Goal: Task Accomplishment & Management: Use online tool/utility

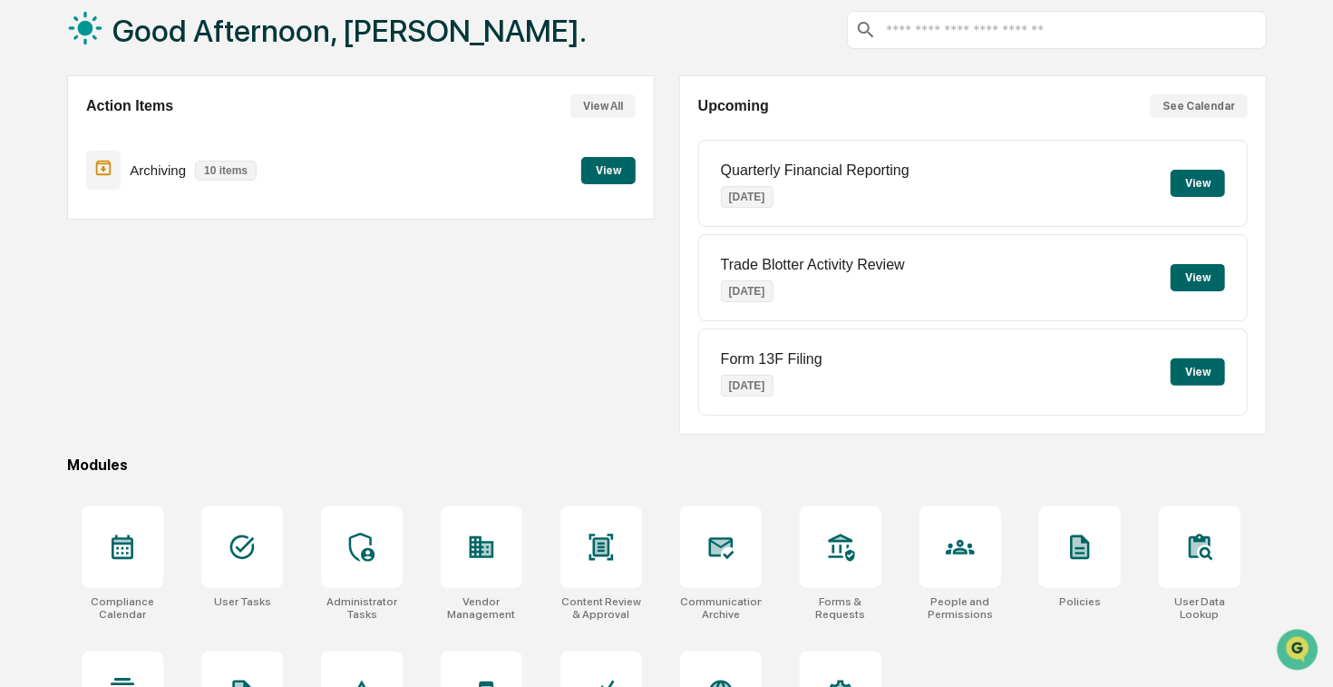
scroll to position [190, 0]
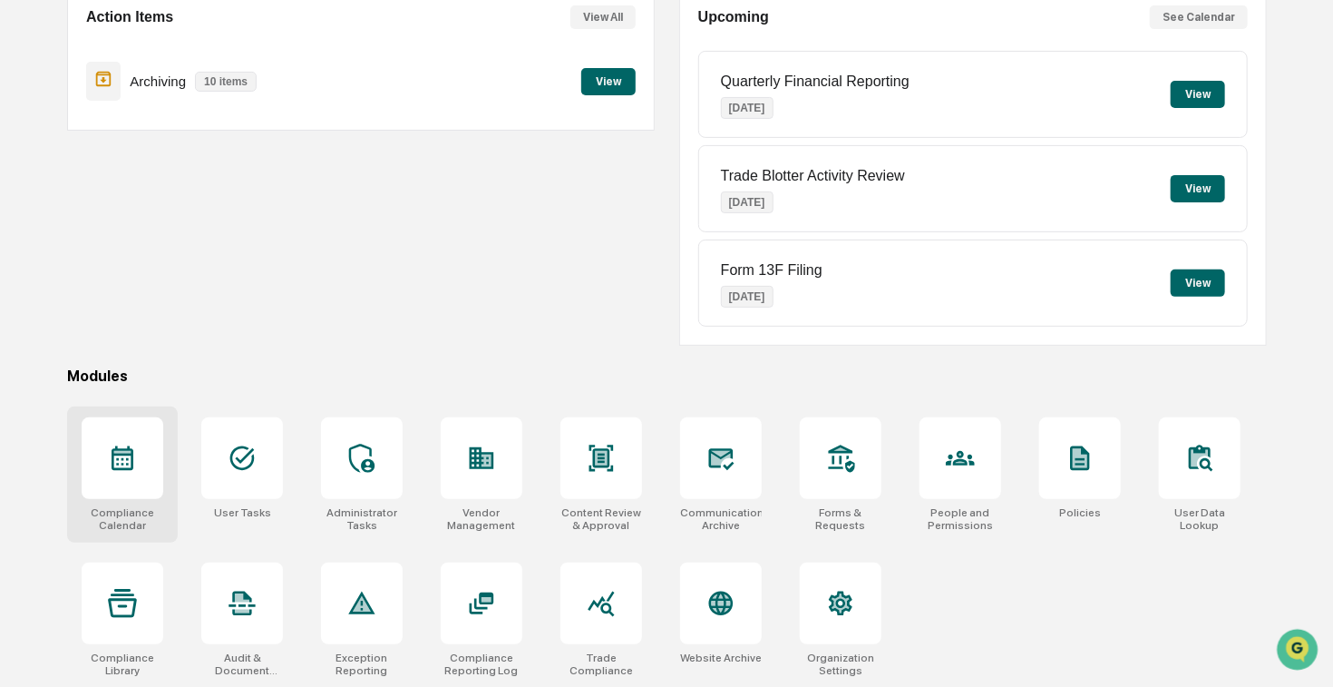
click at [128, 463] on icon at bounding box center [122, 458] width 29 height 29
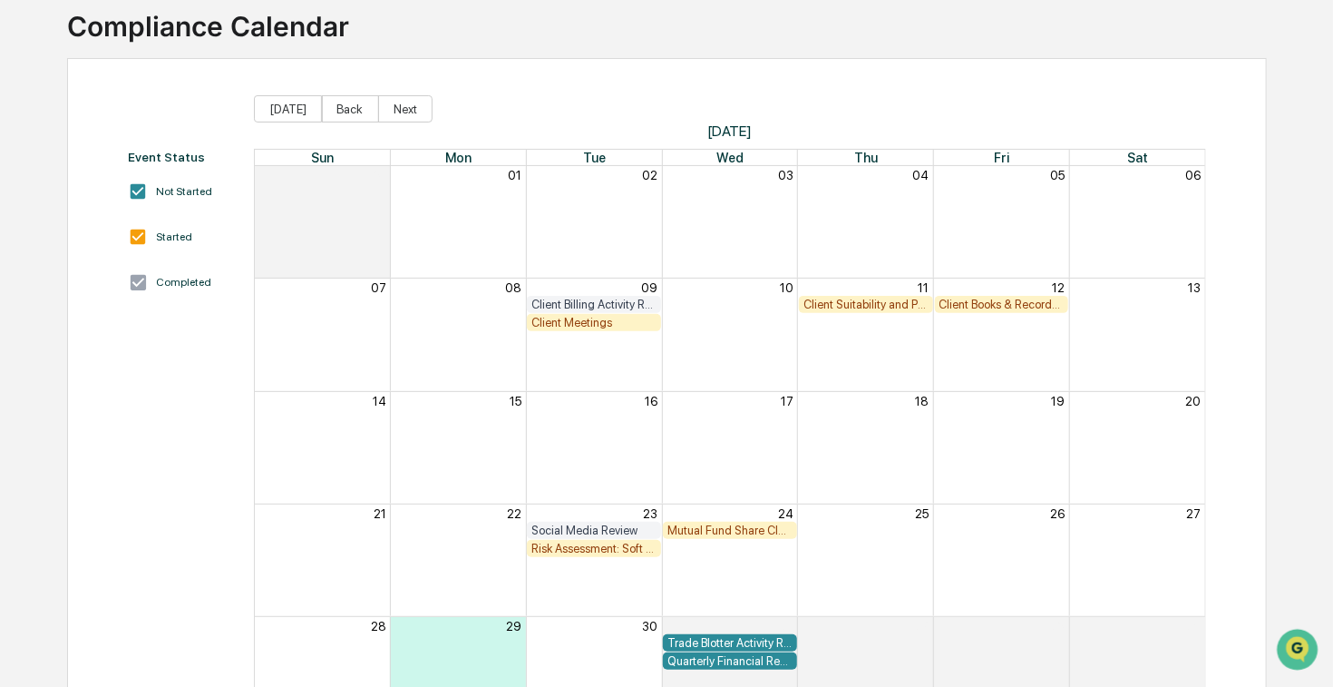
scroll to position [145, 0]
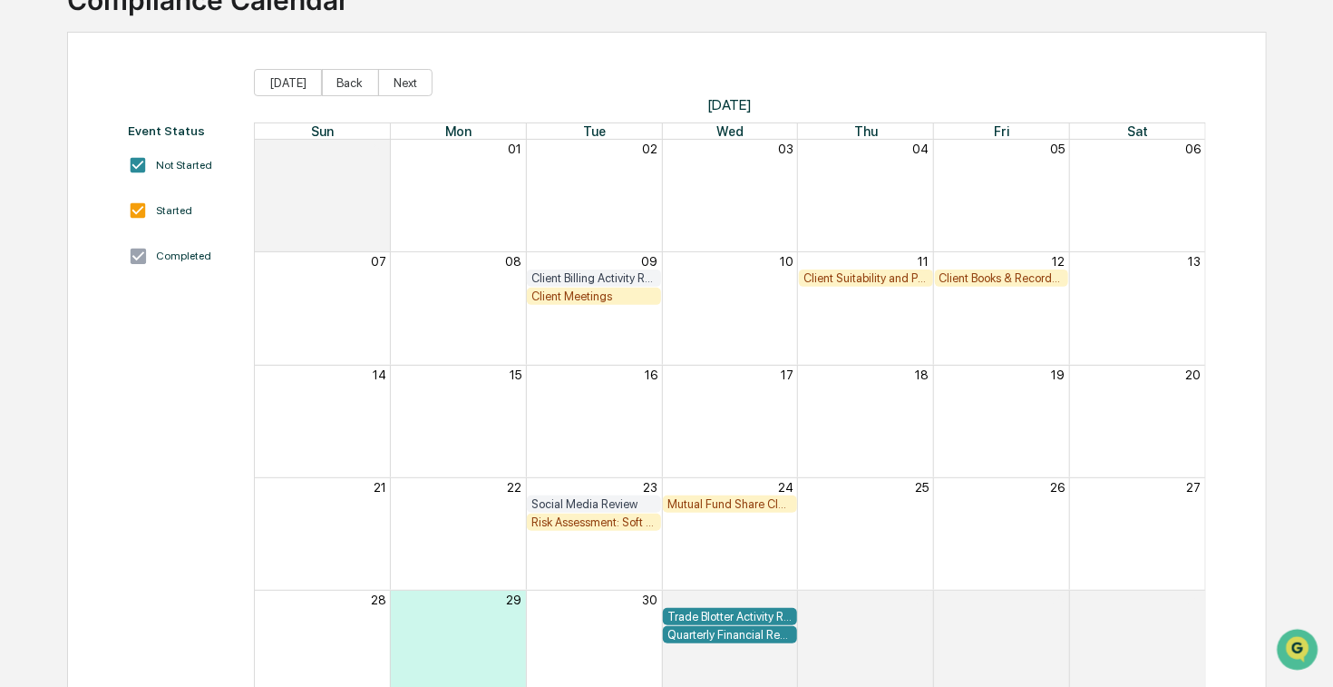
click at [986, 279] on div "Client Books & Records Review" at bounding box center [1002, 278] width 125 height 14
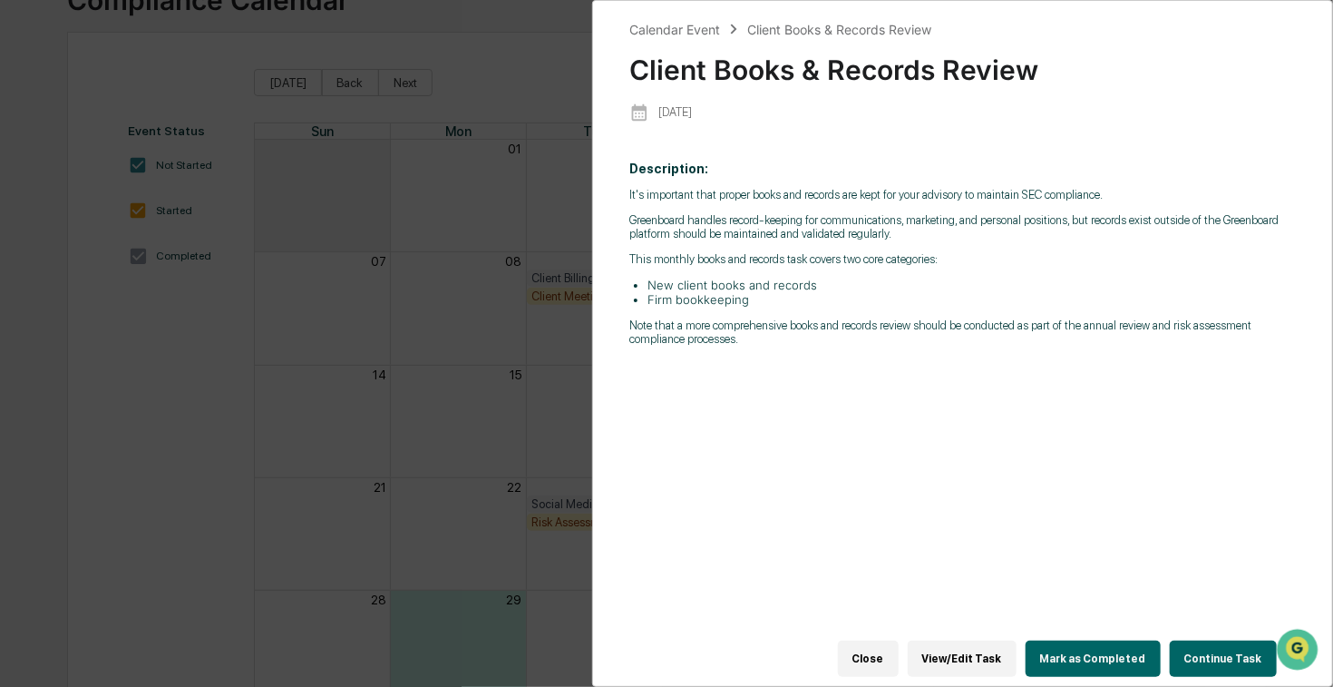
click at [989, 643] on button "View/Edit Task" at bounding box center [962, 658] width 109 height 36
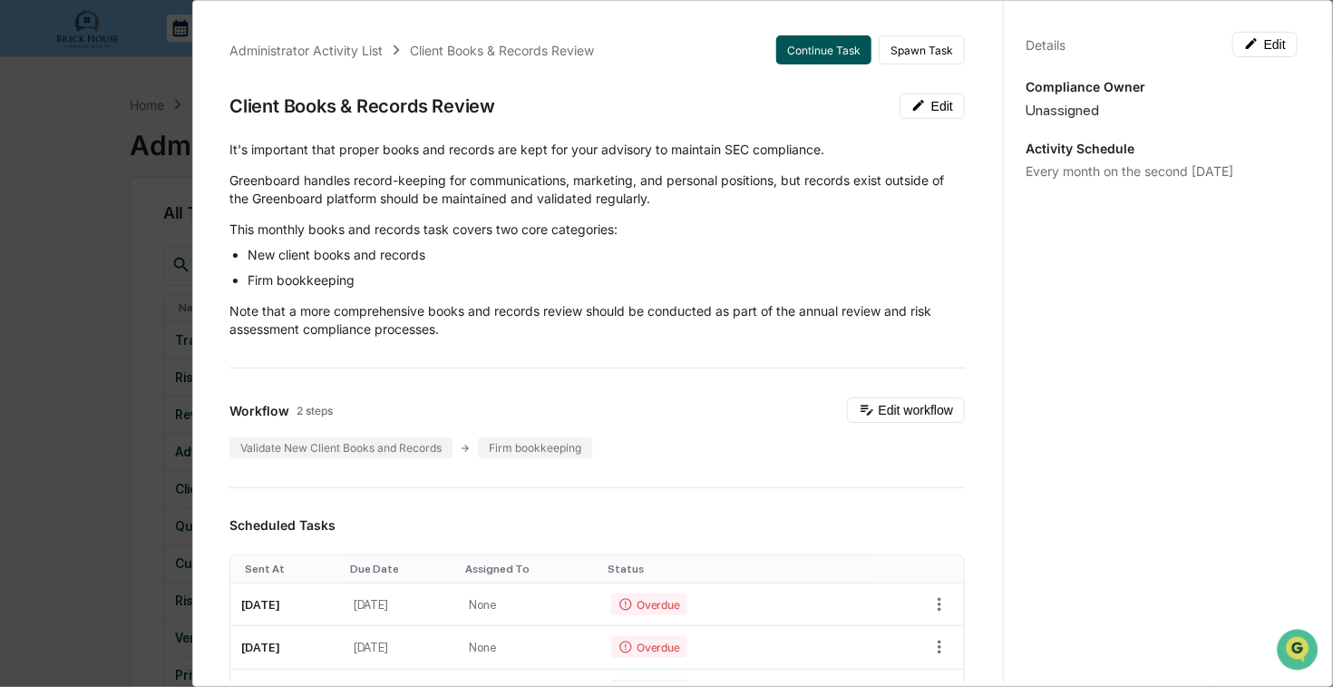
click at [816, 52] on button "Continue Task" at bounding box center [823, 49] width 95 height 29
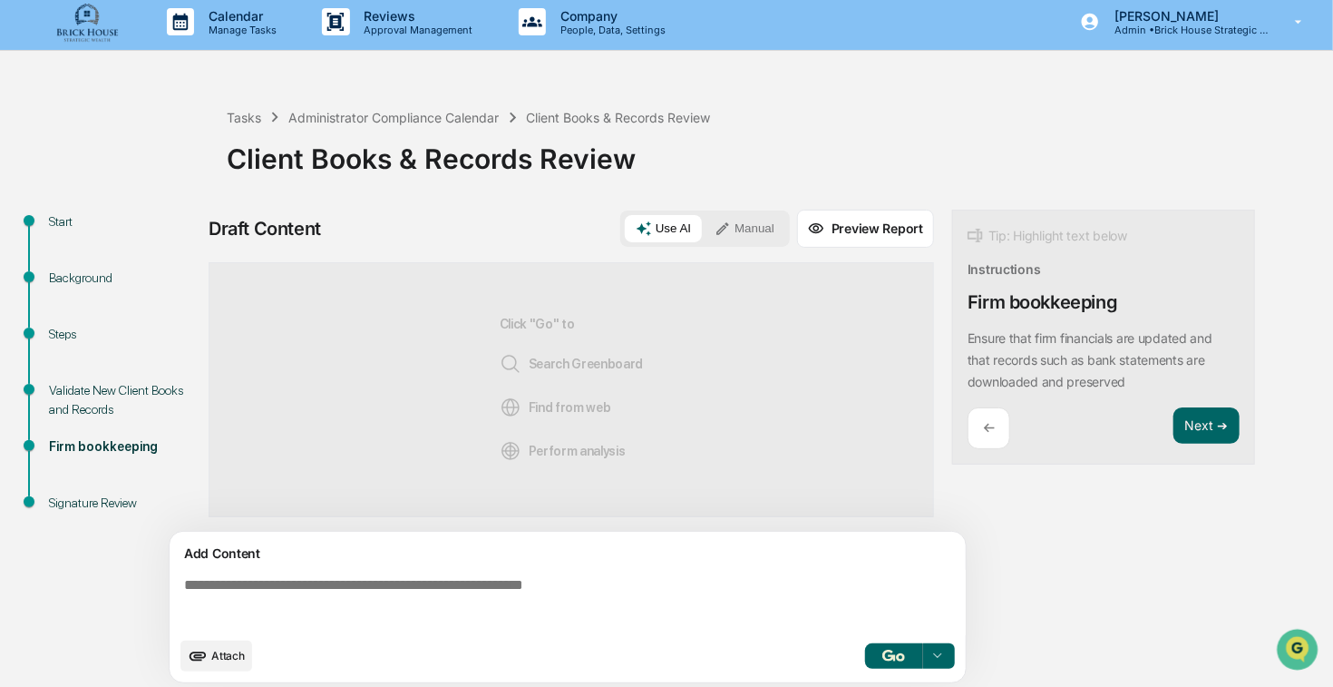
scroll to position [13, 0]
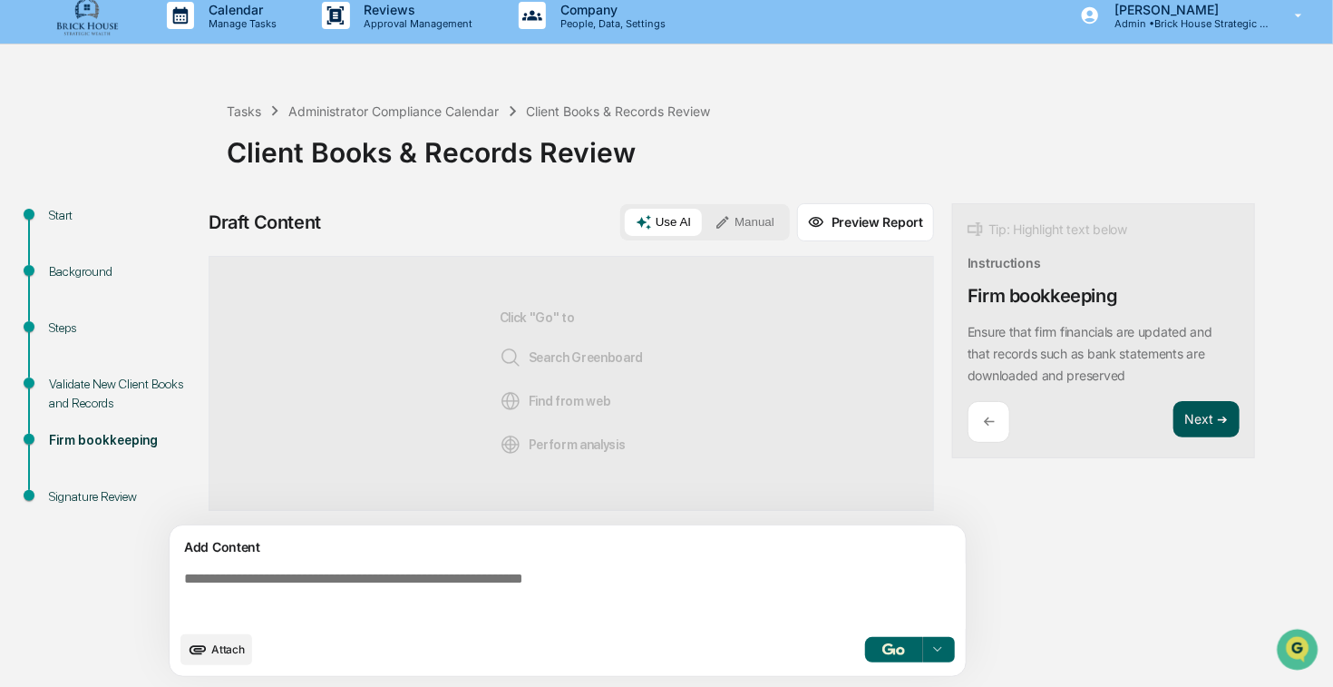
click at [1194, 415] on button "Next ➔" at bounding box center [1207, 419] width 66 height 37
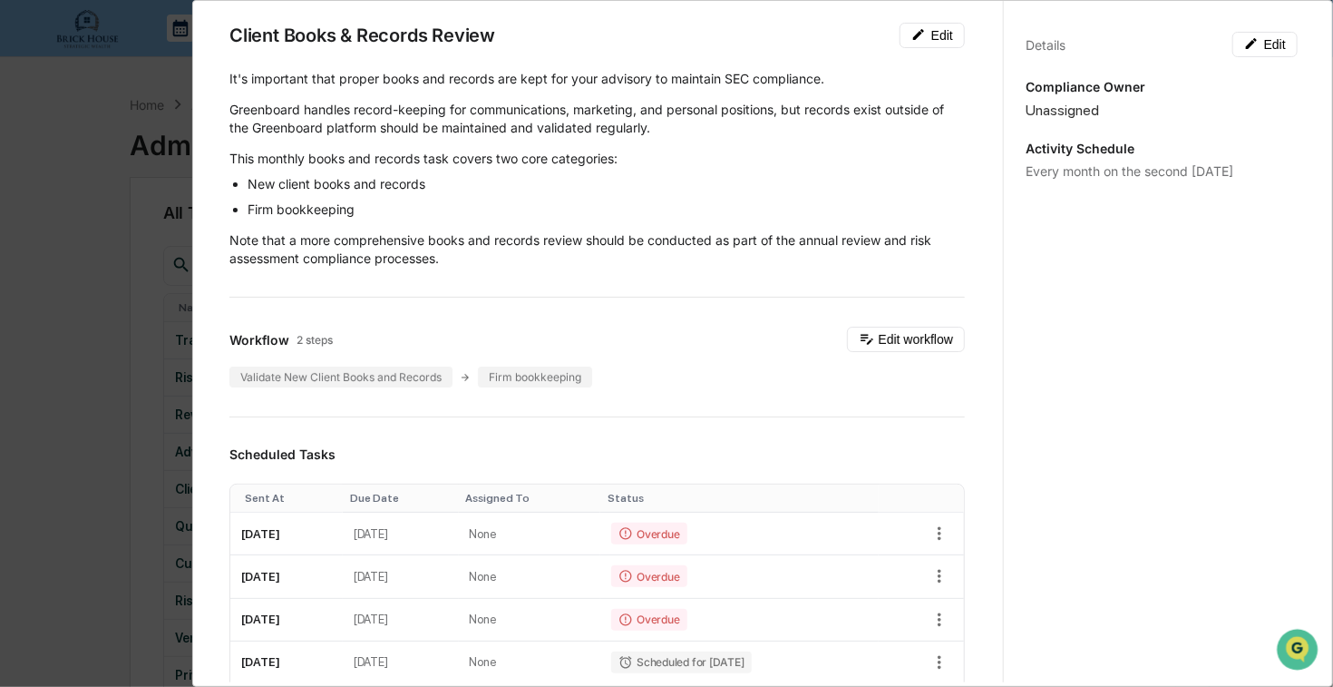
scroll to position [73, 0]
click at [382, 373] on div "Validate New Client Books and Records" at bounding box center [340, 375] width 223 height 21
click at [309, 374] on div "Validate New Client Books and Records" at bounding box center [340, 375] width 223 height 21
drag, startPoint x: 309, startPoint y: 374, endPoint x: 381, endPoint y: 374, distance: 71.7
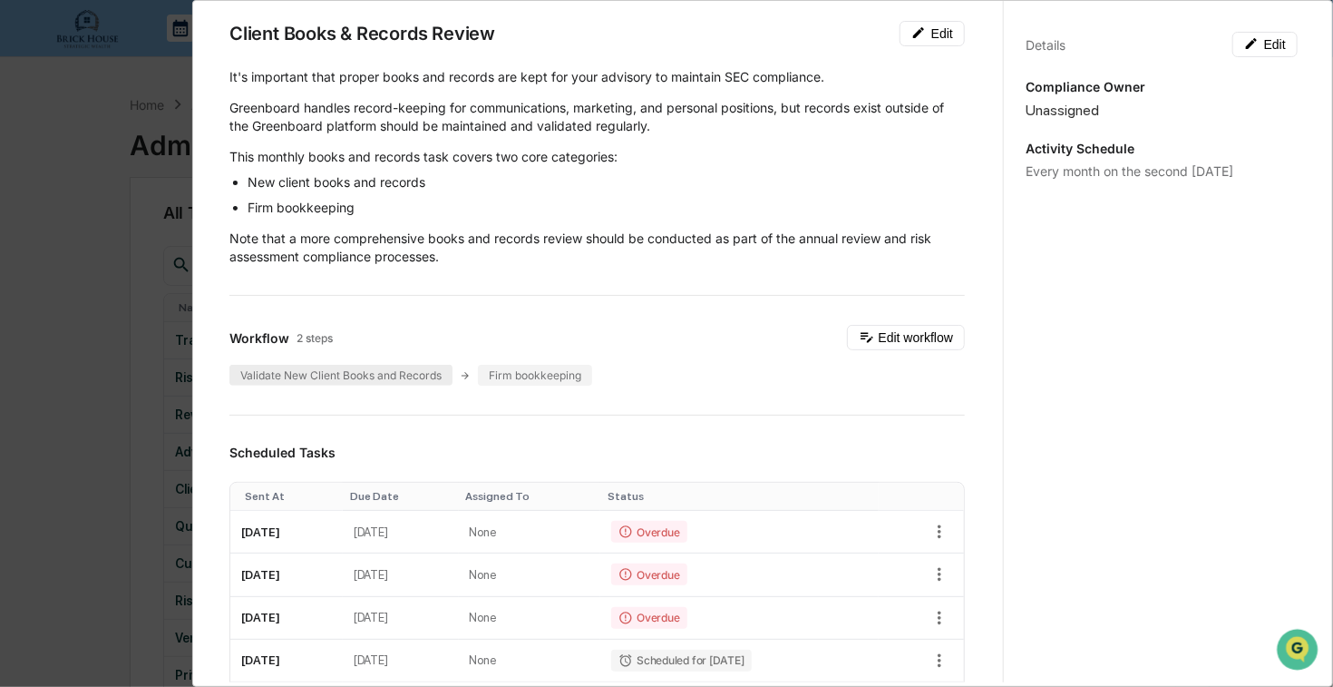
click at [381, 374] on div "Validate New Client Books and Records" at bounding box center [340, 375] width 223 height 21
drag, startPoint x: 381, startPoint y: 374, endPoint x: 334, endPoint y: 373, distance: 47.2
click at [334, 373] on div "Validate New Client Books and Records" at bounding box center [340, 375] width 223 height 21
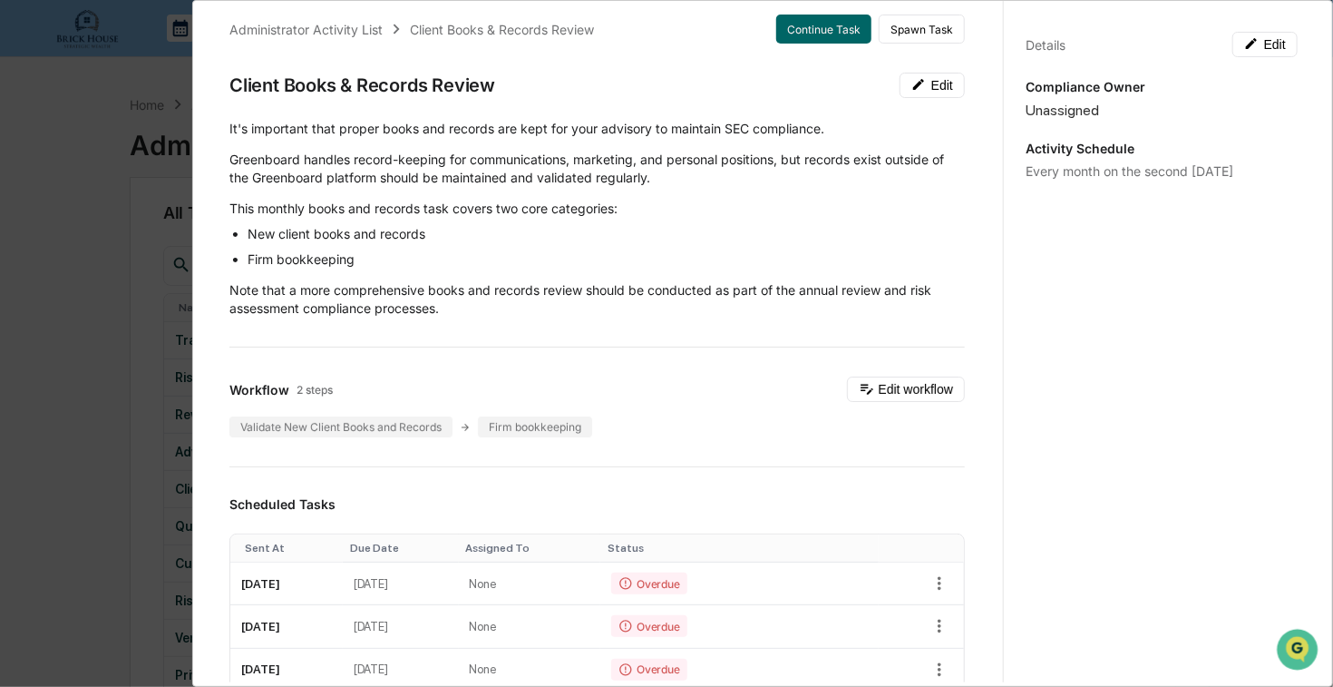
scroll to position [0, 0]
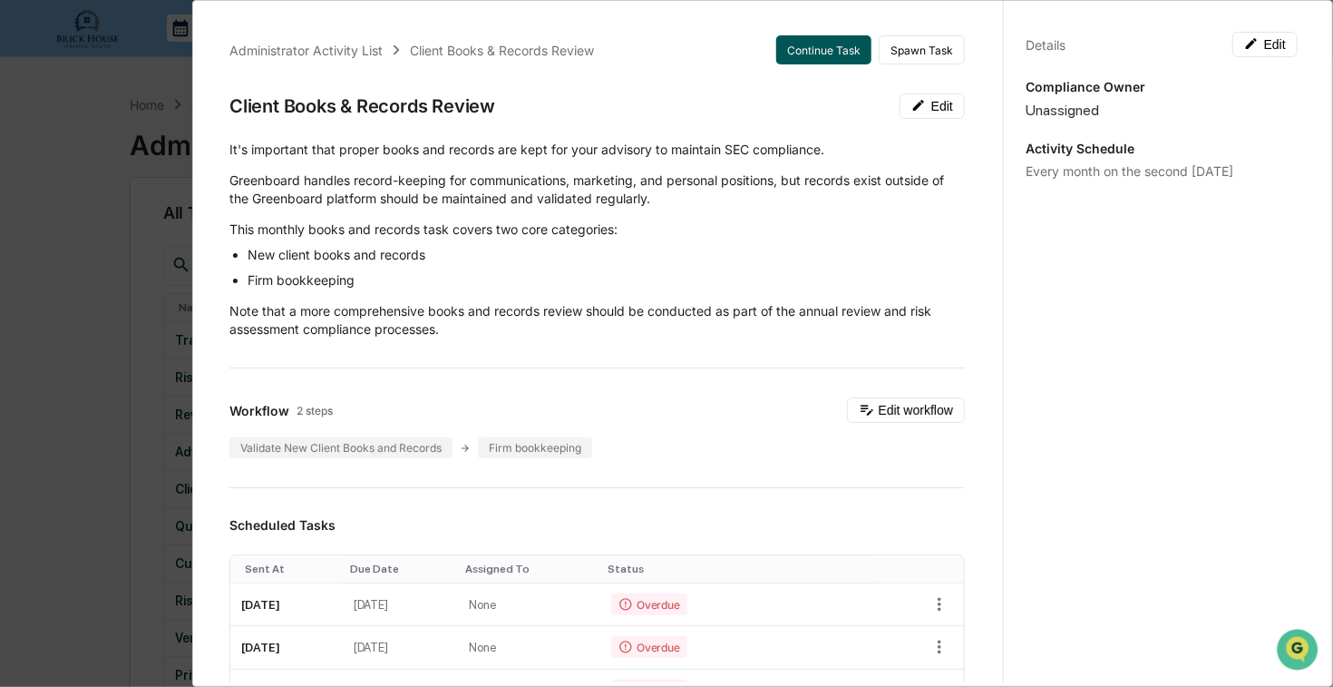
click at [804, 49] on button "Continue Task" at bounding box center [823, 49] width 95 height 29
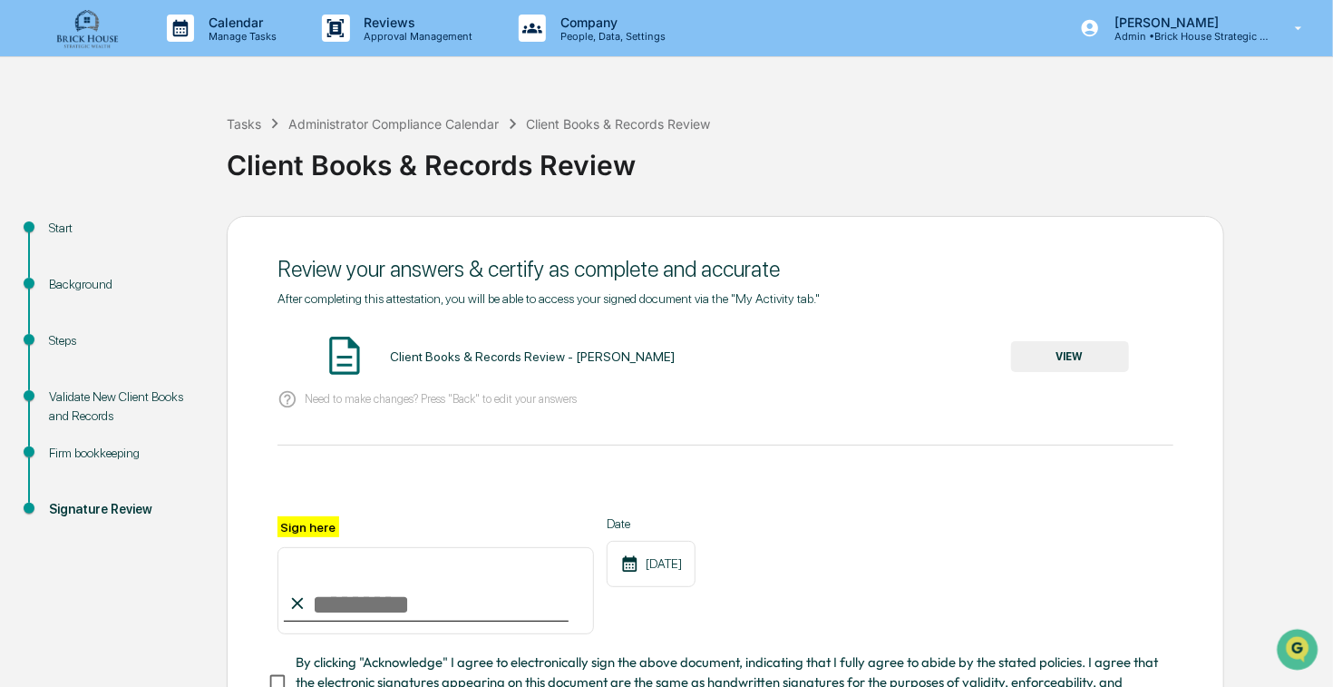
click at [93, 395] on div "Validate New Client Books and Records" at bounding box center [123, 406] width 149 height 38
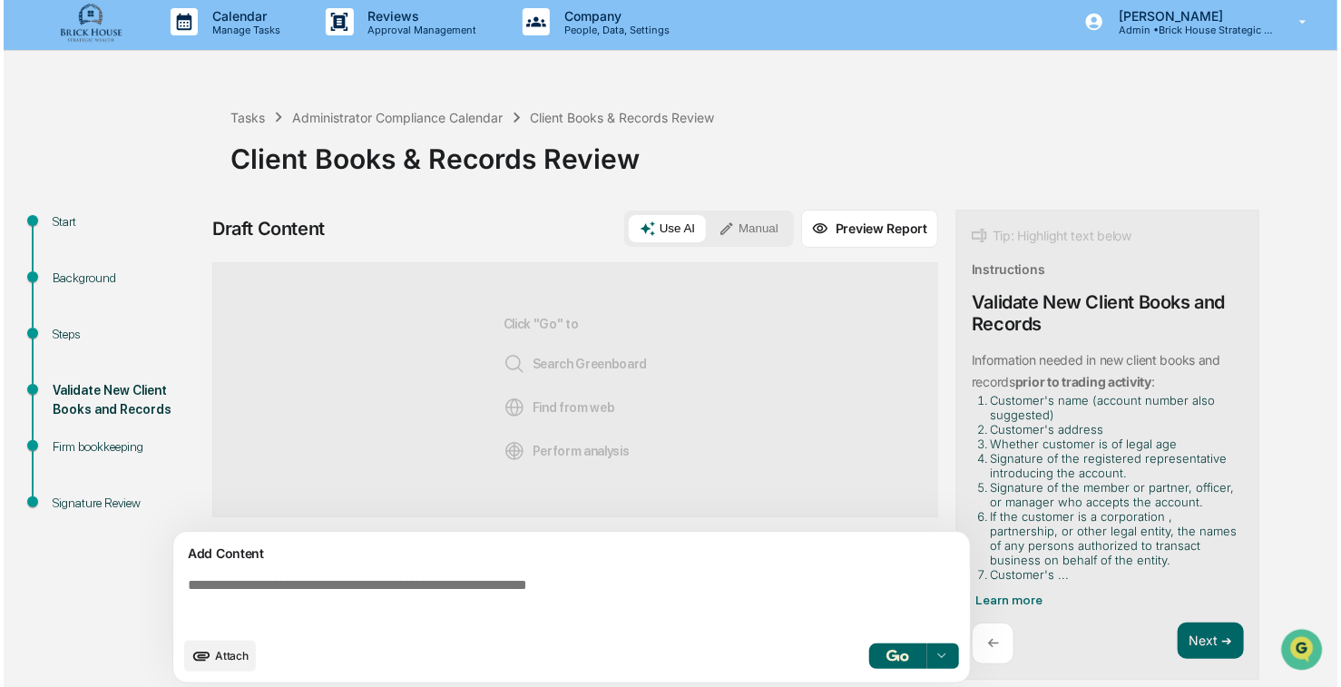
scroll to position [13, 0]
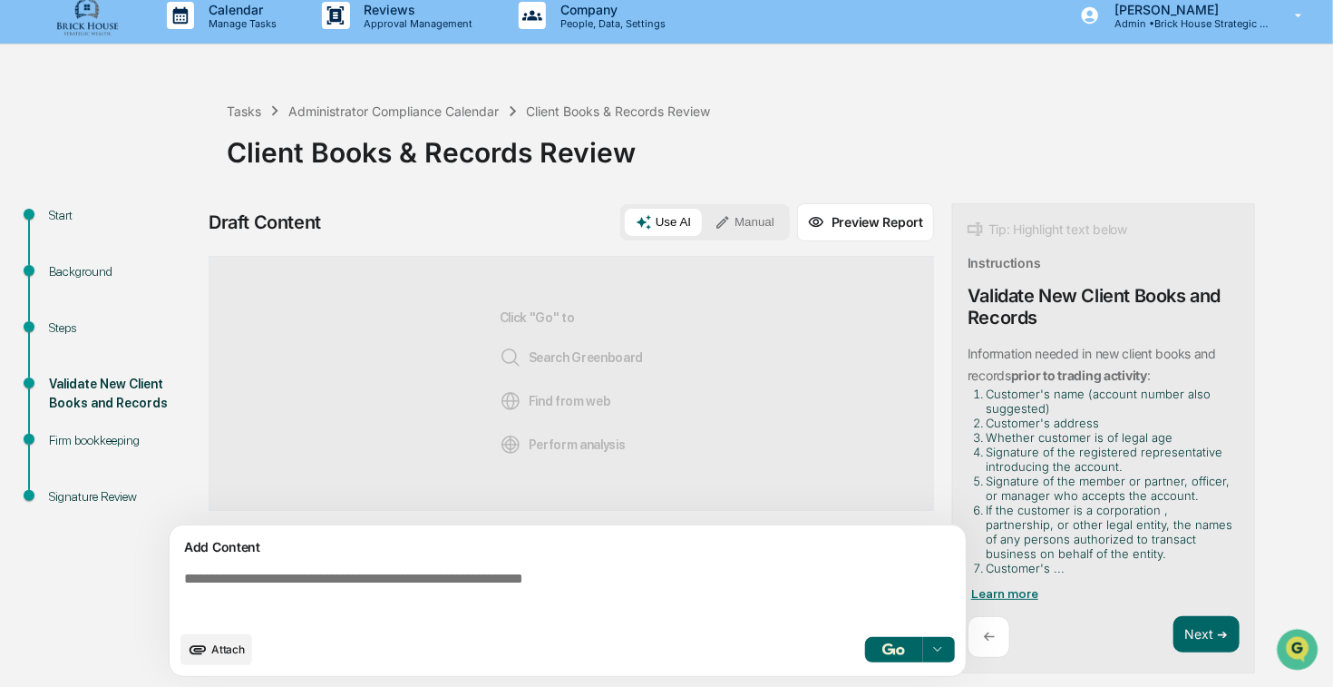
click at [1019, 588] on span "Learn more" at bounding box center [1004, 593] width 67 height 15
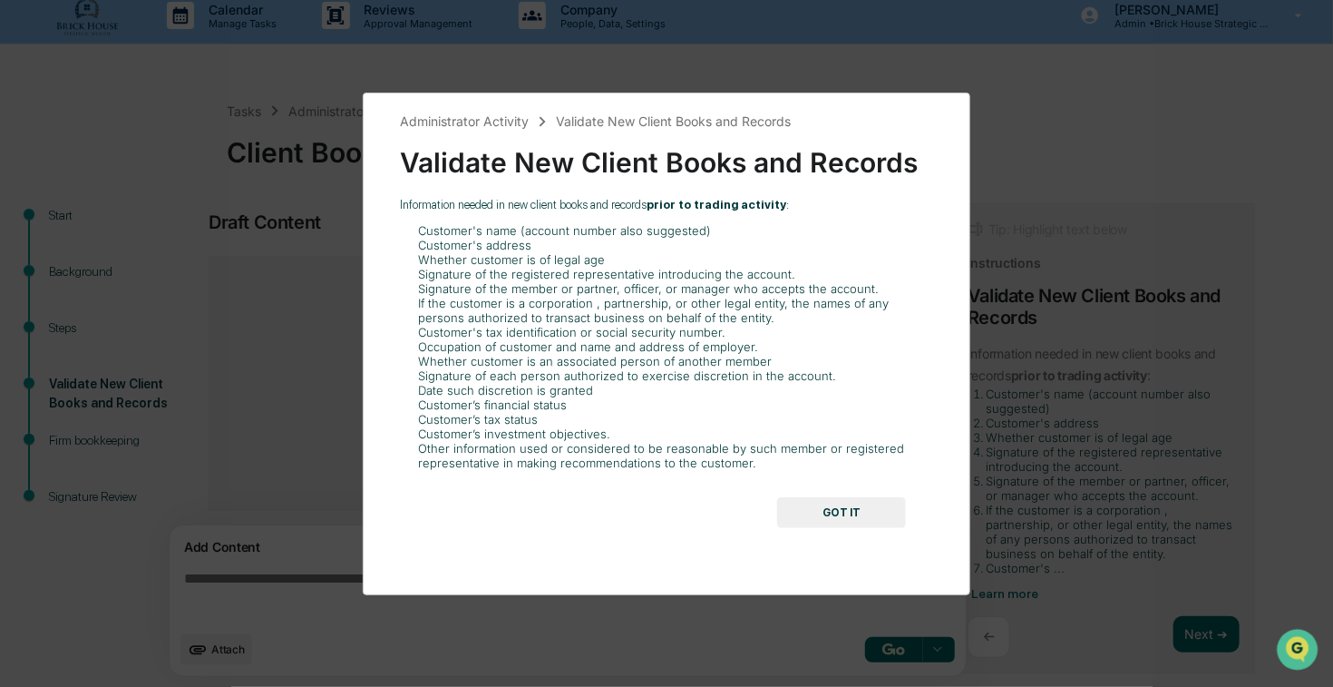
click at [848, 511] on button "GOT IT" at bounding box center [841, 512] width 129 height 31
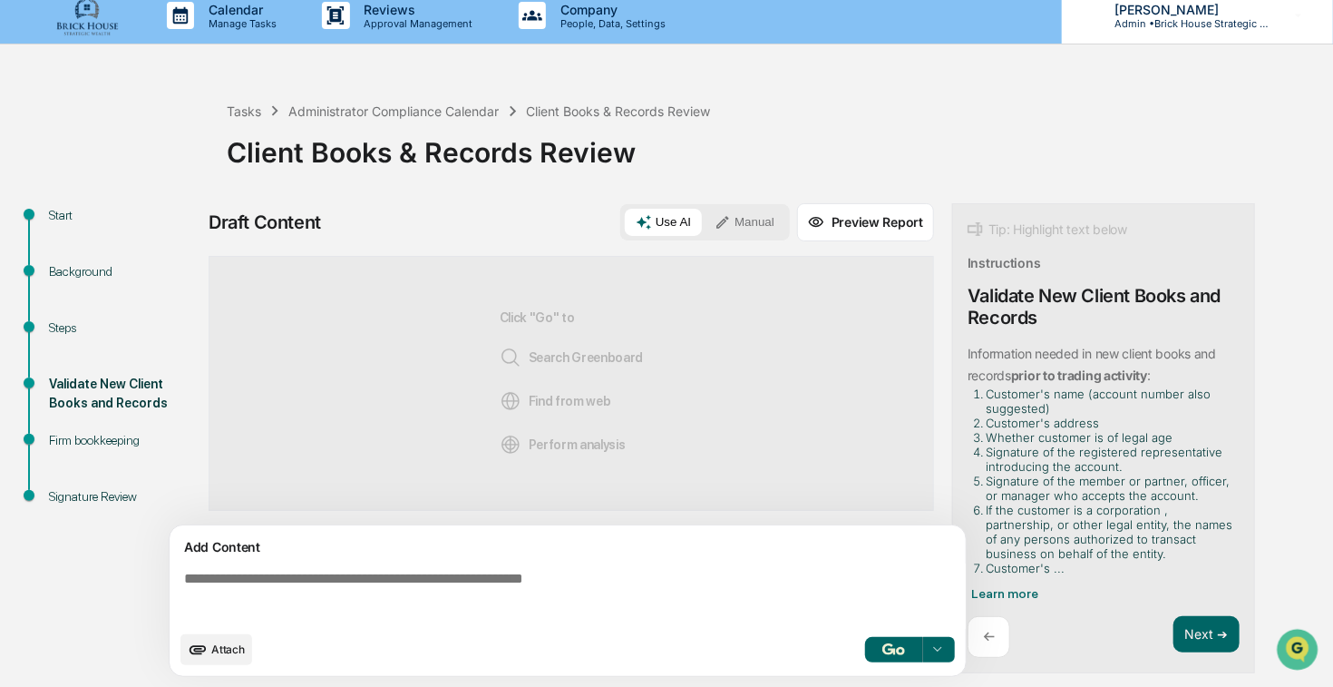
click at [1300, 11] on icon at bounding box center [1299, 15] width 32 height 17
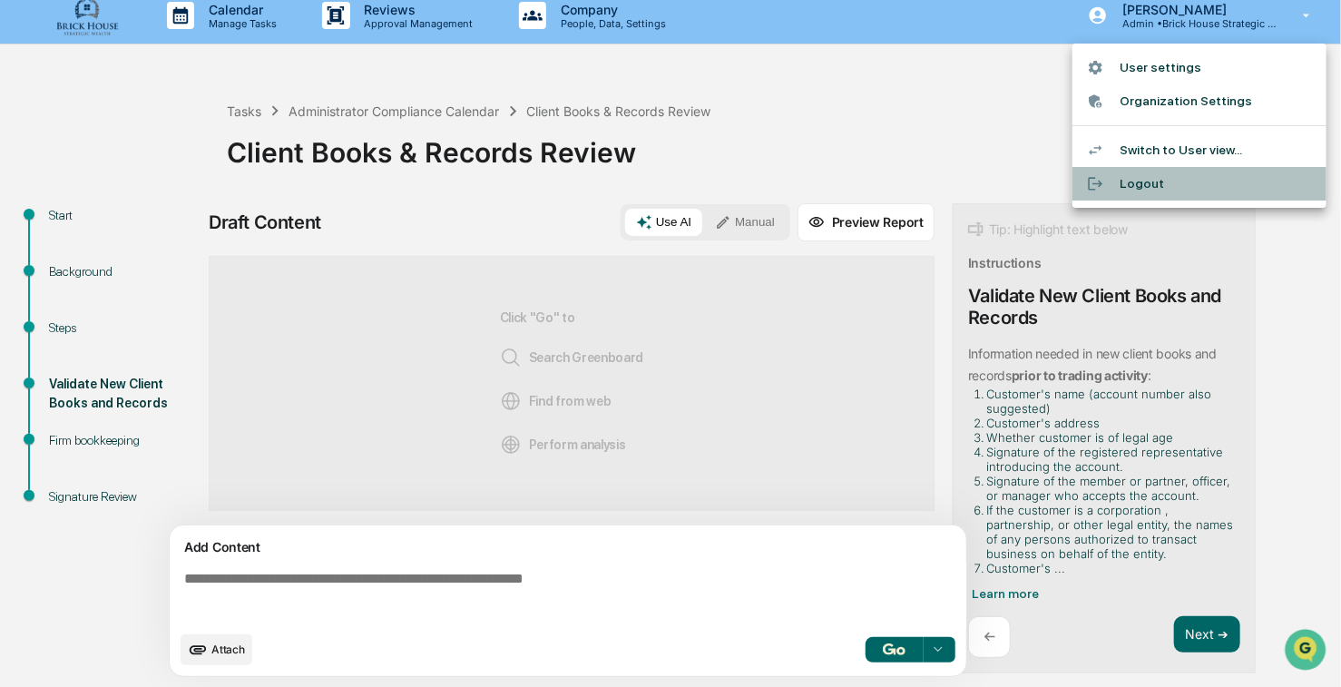
click at [1142, 181] on li "Logout" at bounding box center [1199, 184] width 254 height 34
